Goal: Navigation & Orientation: Find specific page/section

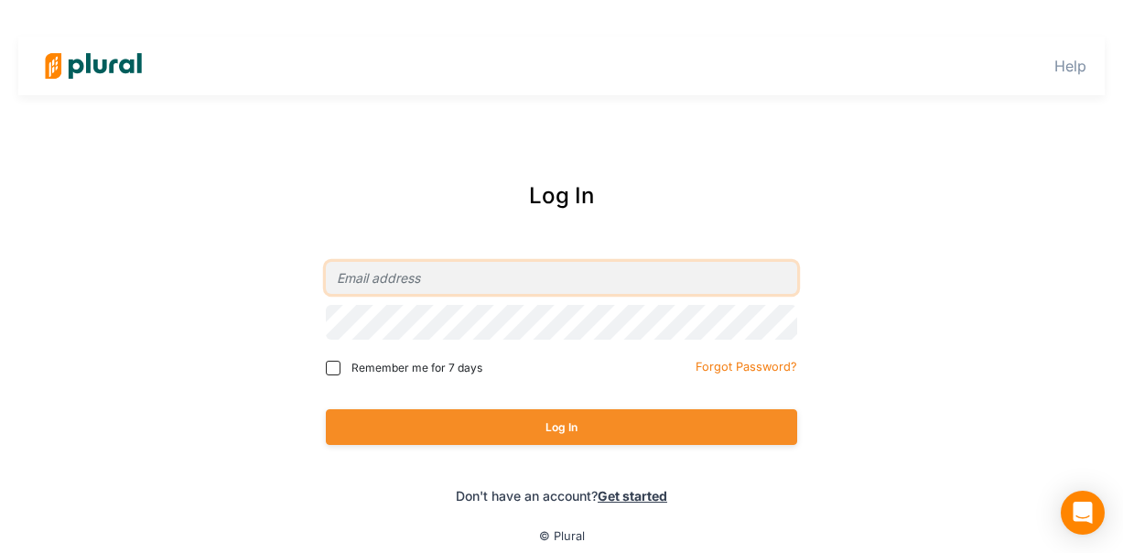
click at [415, 294] on input "email" at bounding box center [561, 278] width 471 height 32
type input "[EMAIL_ADDRESS][DOMAIN_NAME]"
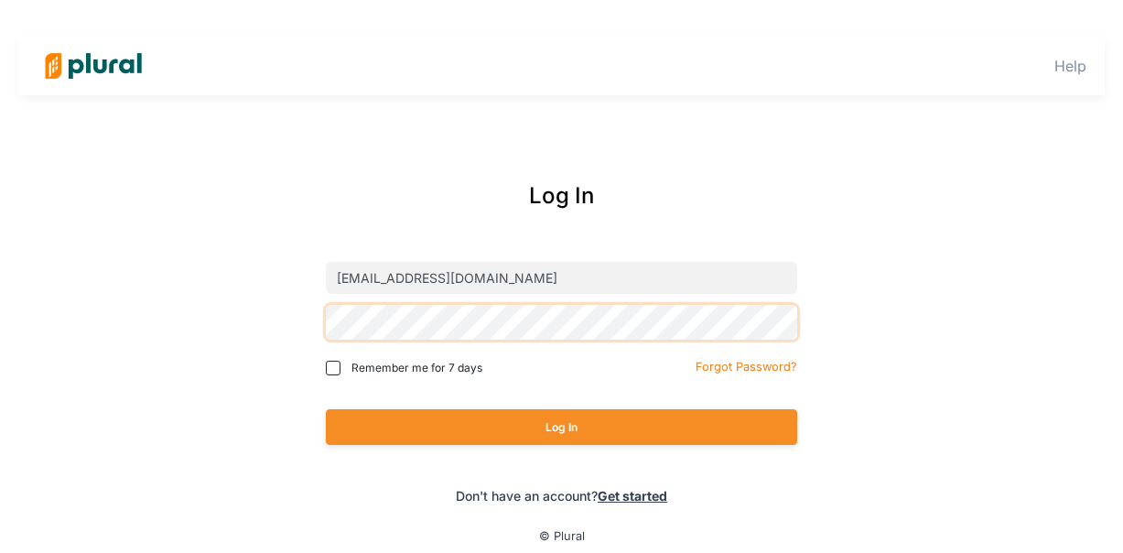
click at [326, 409] on button "Log In" at bounding box center [561, 427] width 471 height 36
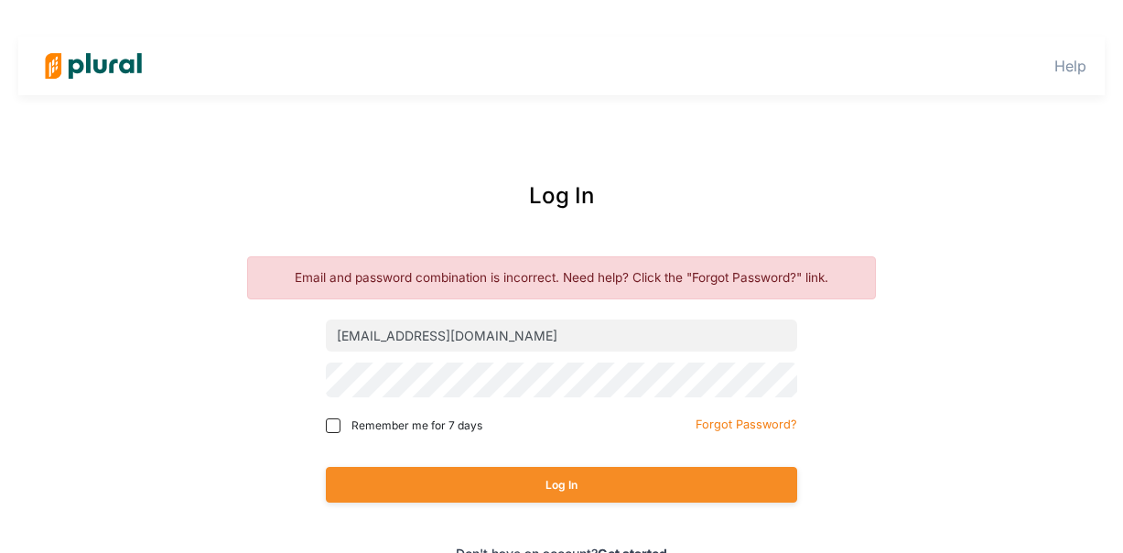
click at [381, 434] on span "Remember me for 7 days" at bounding box center [416, 425] width 131 height 16
click at [340, 433] on input "Remember me for 7 days" at bounding box center [333, 425] width 15 height 15
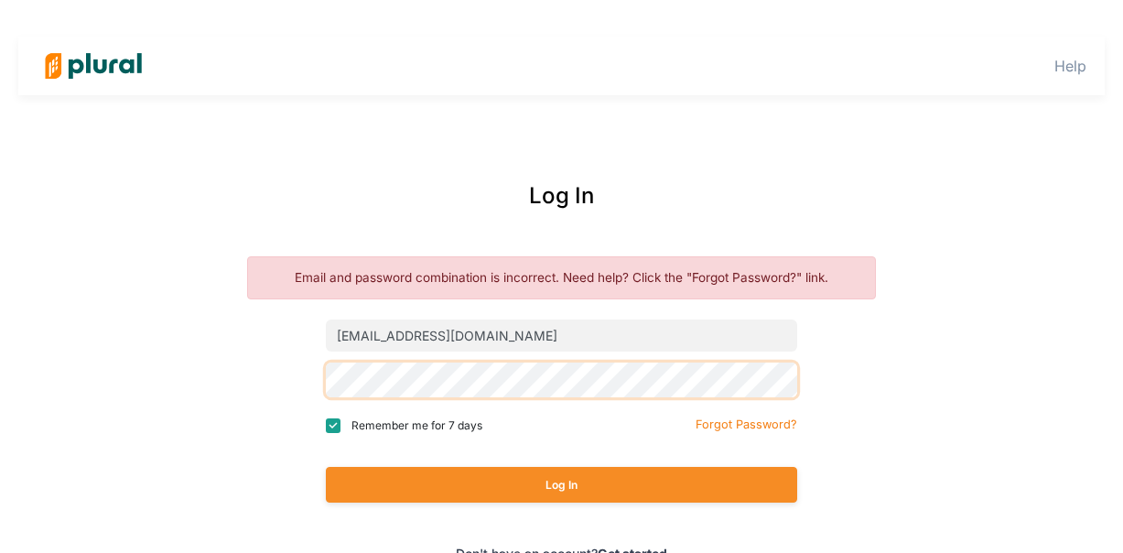
click at [326, 467] on button "Log In" at bounding box center [561, 485] width 471 height 36
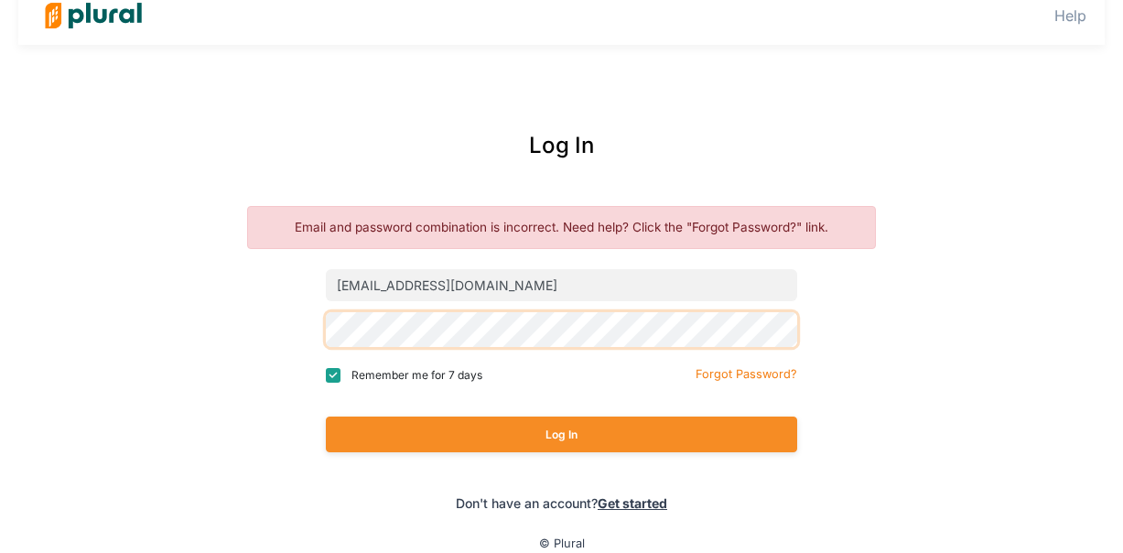
scroll to position [90, 0]
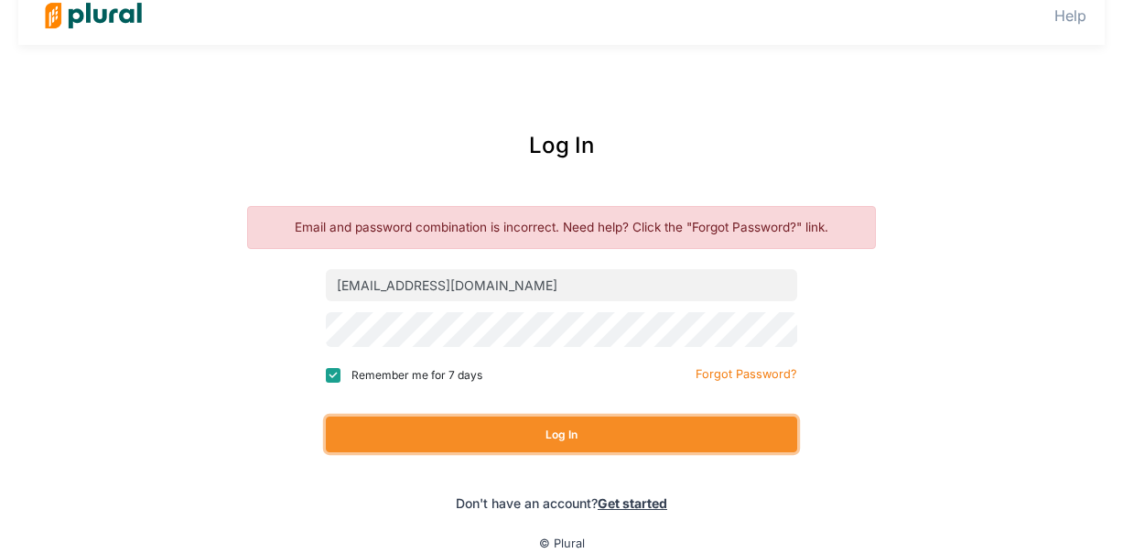
click at [478, 452] on button "Log In" at bounding box center [561, 434] width 471 height 36
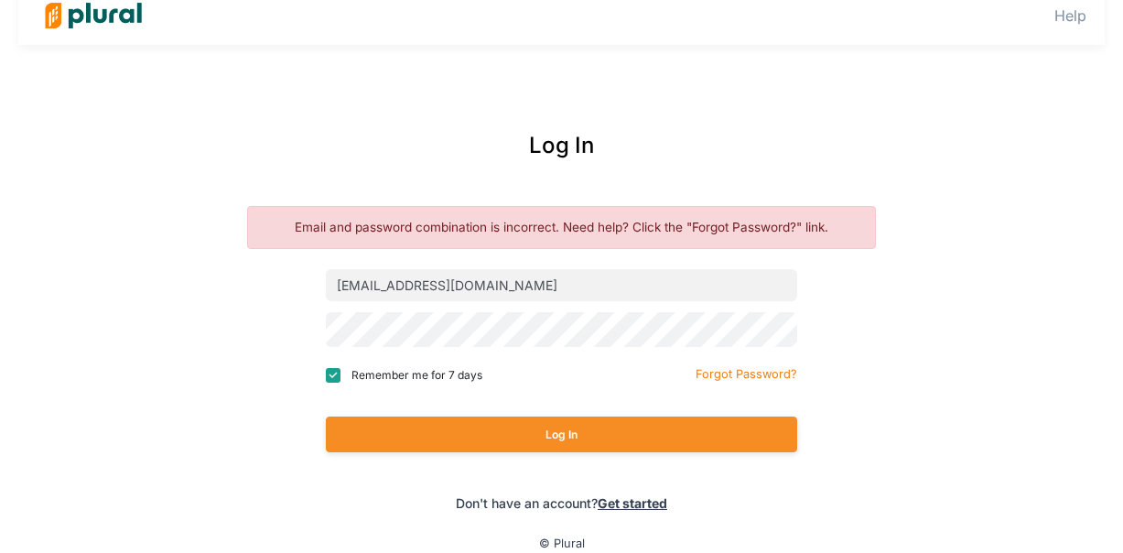
click at [423, 383] on span "Remember me for 7 days" at bounding box center [416, 375] width 131 height 16
click at [340, 382] on input "Remember me for 7 days" at bounding box center [333, 375] width 15 height 15
click at [423, 383] on span "Remember me for 7 days" at bounding box center [416, 375] width 131 height 16
click at [340, 382] on input "Remember me for 7 days" at bounding box center [333, 375] width 15 height 15
checkbox input "true"
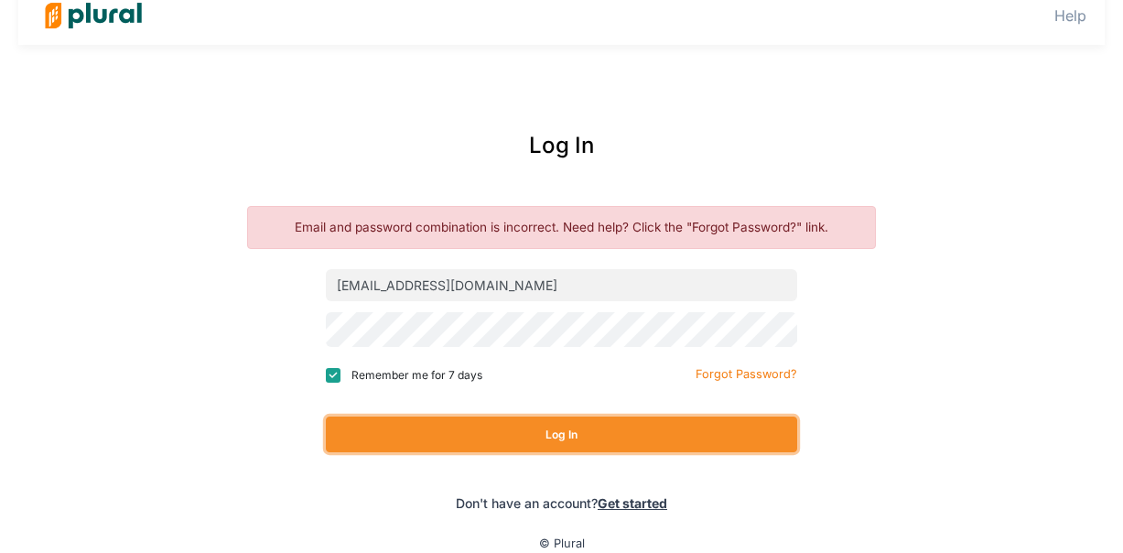
click at [452, 452] on button "Log In" at bounding box center [561, 434] width 471 height 36
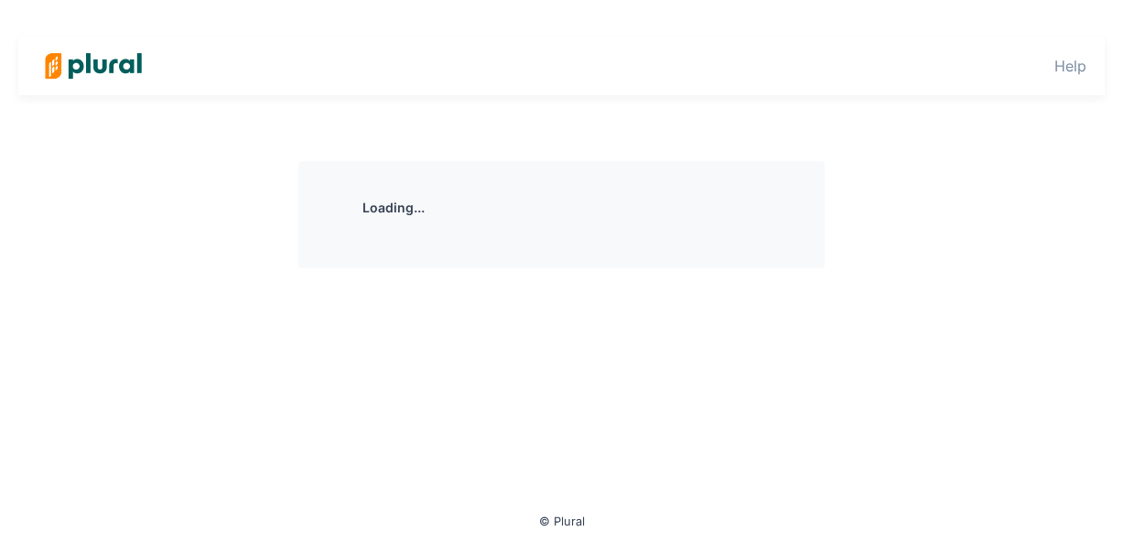
scroll to position [0, 0]
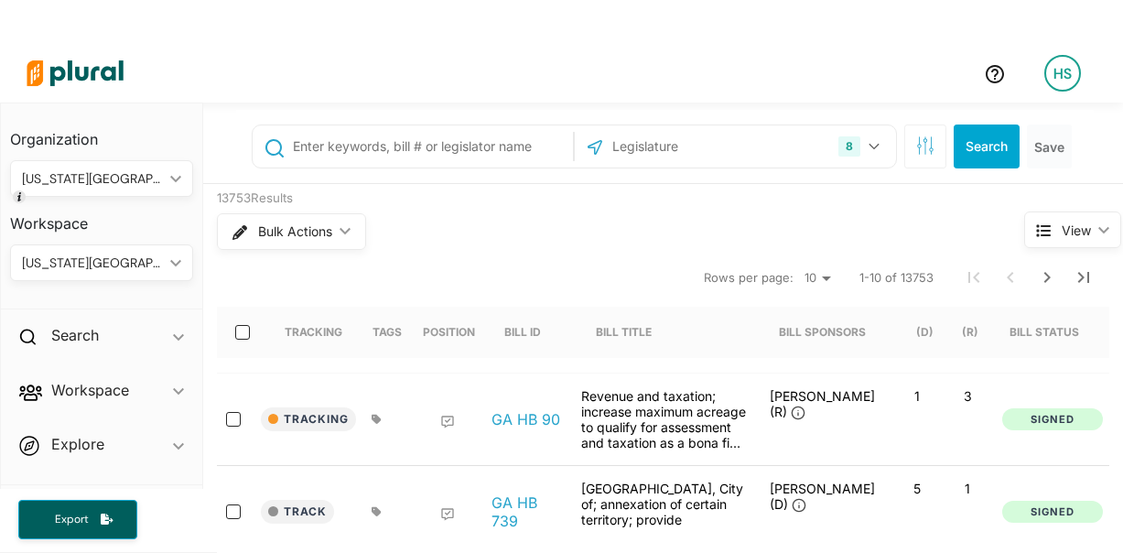
click at [124, 278] on div "[US_STATE][GEOGRAPHIC_DATA]" at bounding box center [101, 262] width 183 height 37
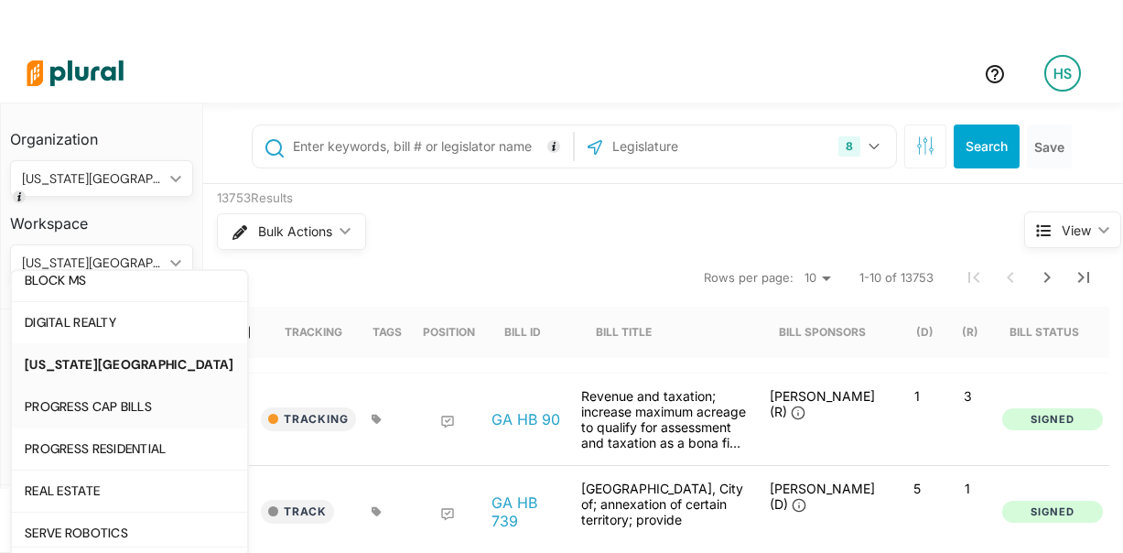
scroll to position [97, 0]
click at [123, 447] on div "PROGRESS RESIDENTIAL" at bounding box center [130, 448] width 210 height 16
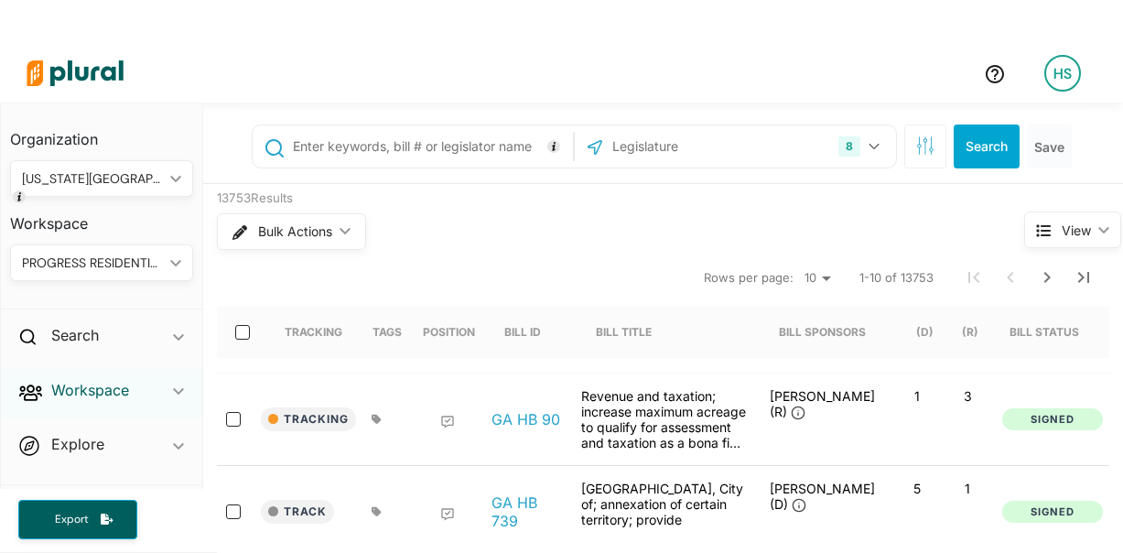
click at [82, 396] on h2 "Workspace" at bounding box center [90, 390] width 78 height 20
click at [66, 465] on h4 "Bills" at bounding box center [106, 455] width 156 height 17
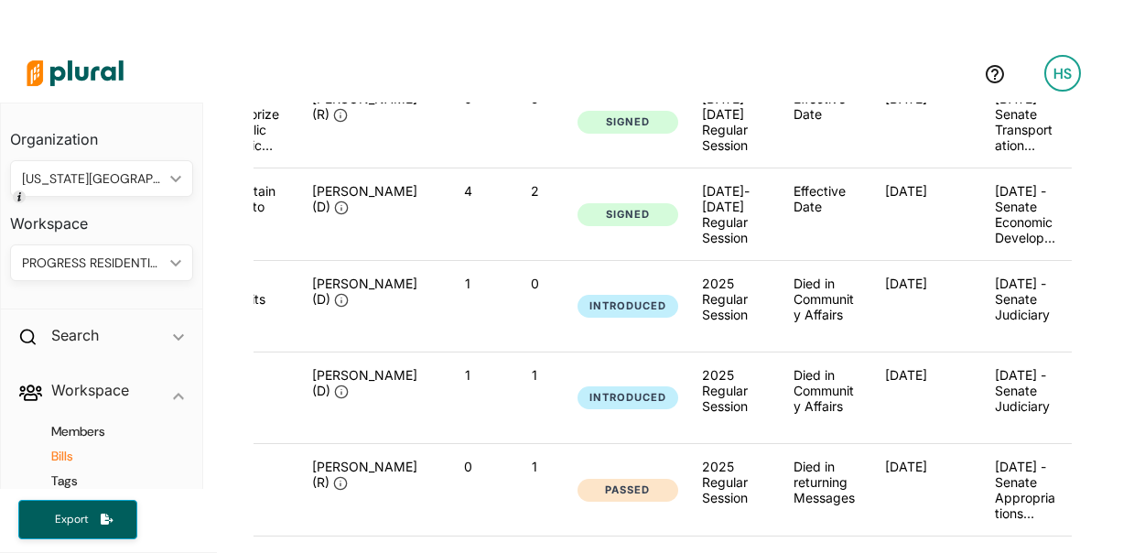
scroll to position [429, 0]
